Goal: Information Seeking & Learning: Learn about a topic

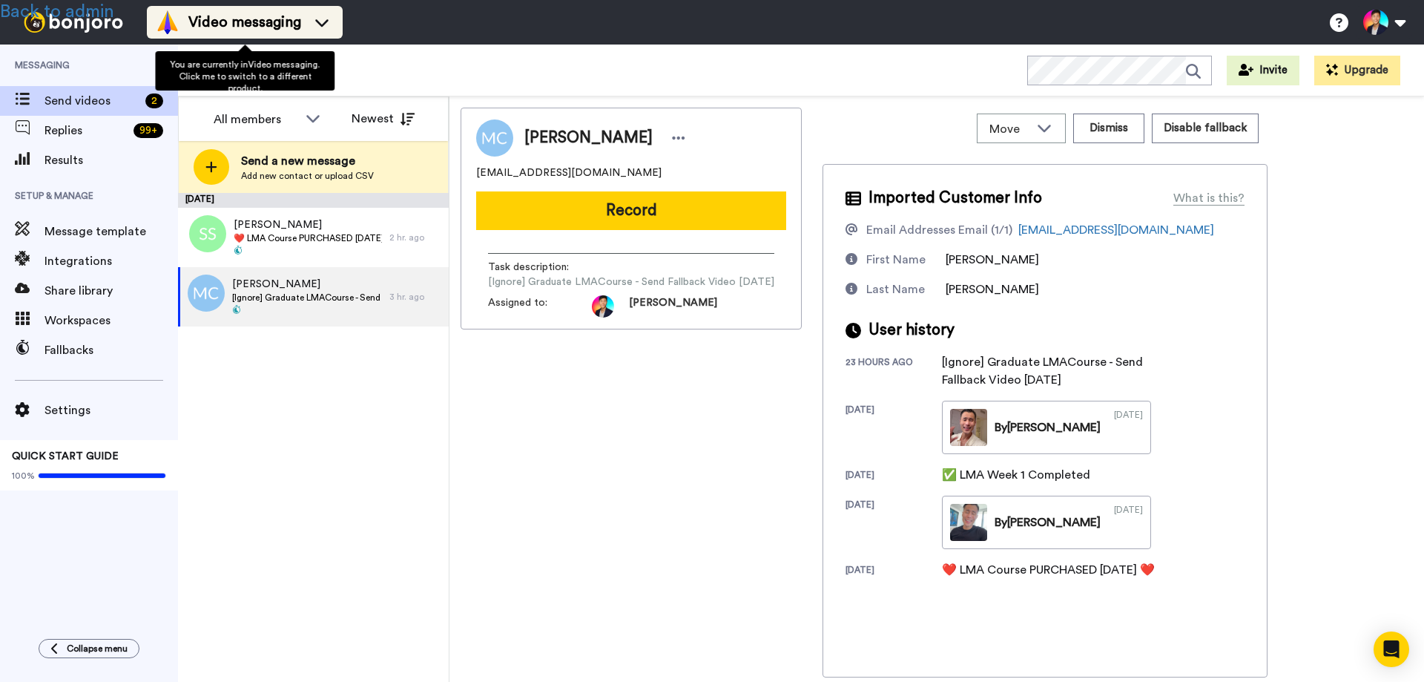
click at [234, 20] on span "Video messaging" at bounding box center [244, 22] width 113 height 21
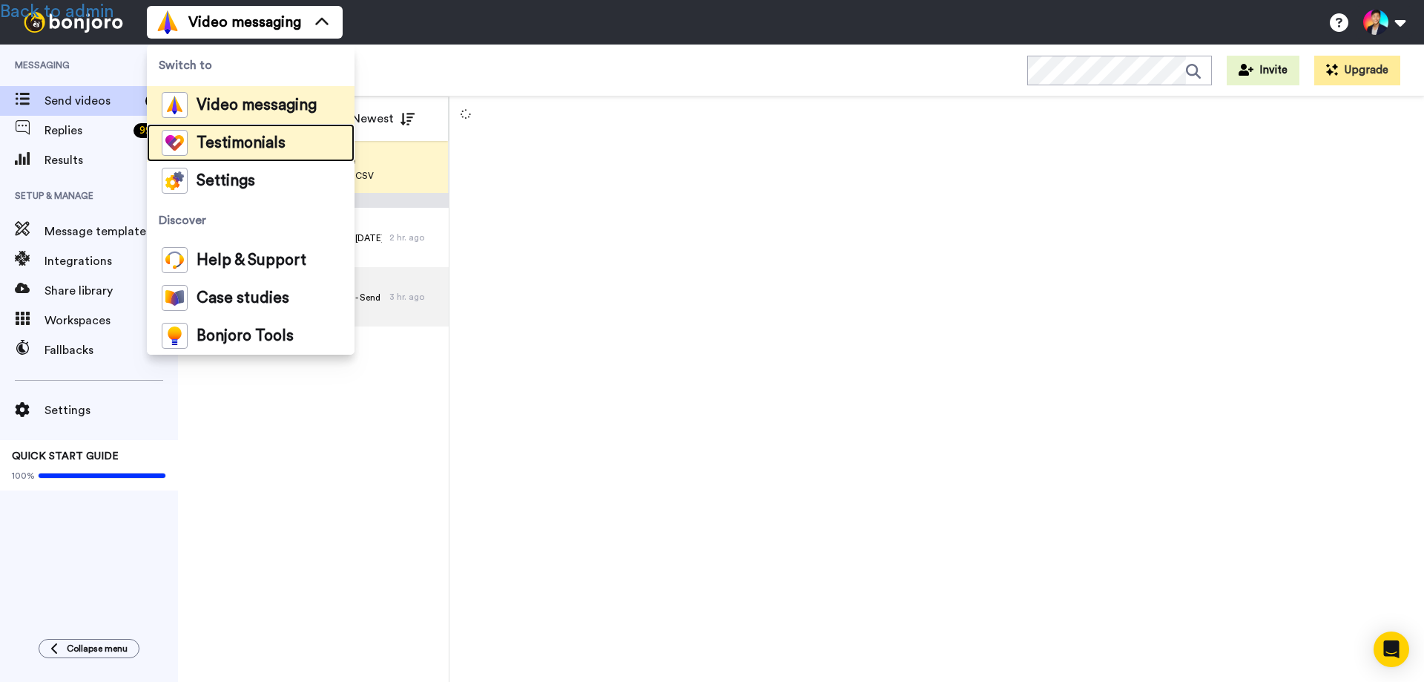
click at [243, 141] on span "Testimonials" at bounding box center [241, 143] width 89 height 15
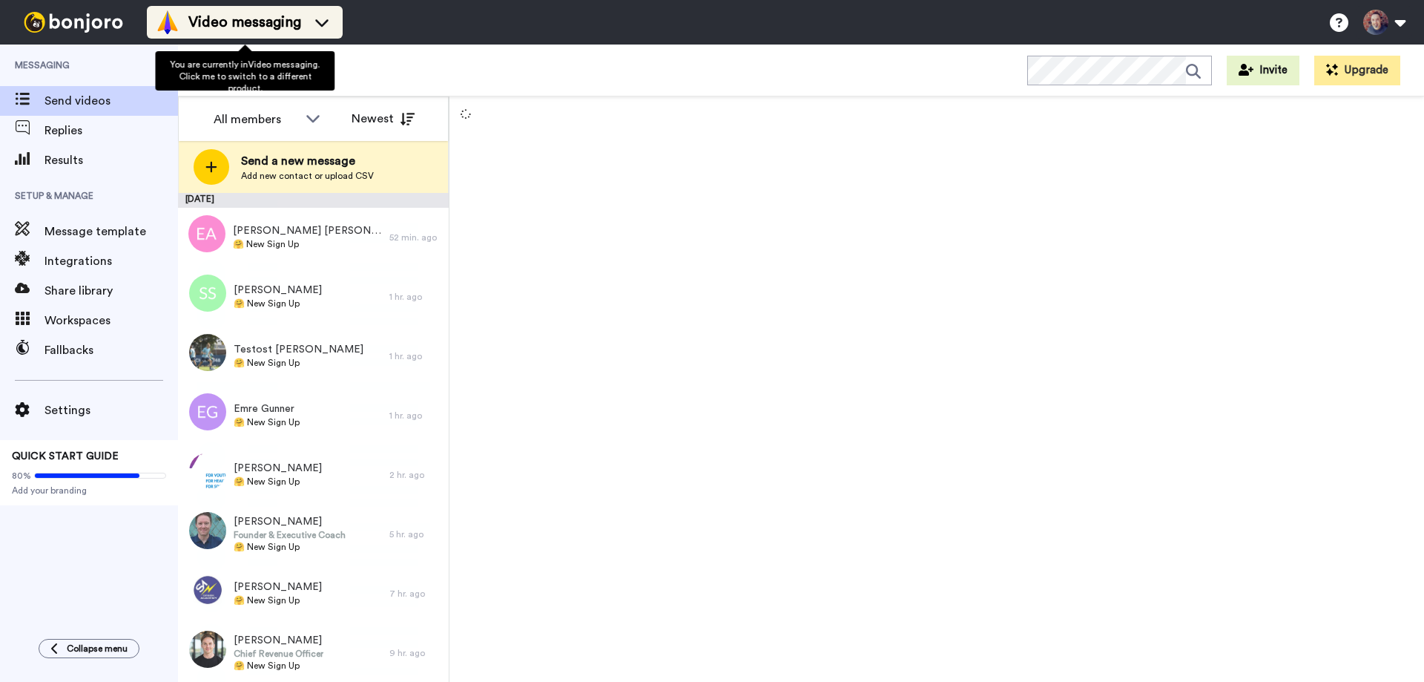
click at [237, 20] on span "Video messaging" at bounding box center [244, 22] width 113 height 21
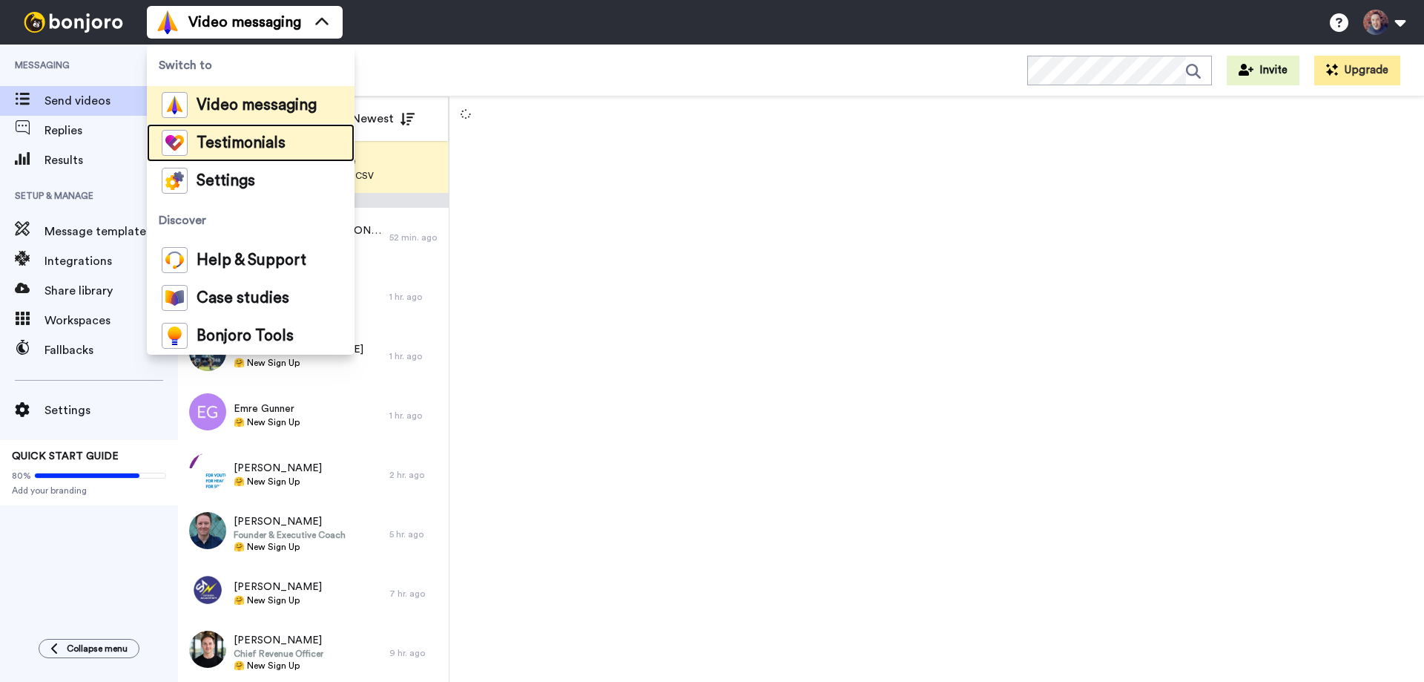
click at [248, 139] on span "Testimonials" at bounding box center [241, 143] width 89 height 15
